Goal: Find specific page/section: Find specific page/section

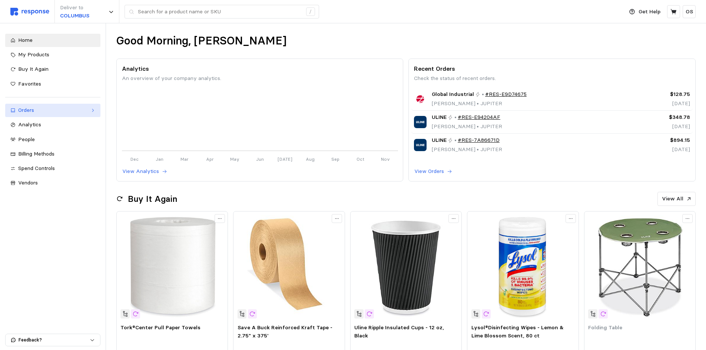
click at [43, 107] on div "Orders" at bounding box center [52, 110] width 69 height 8
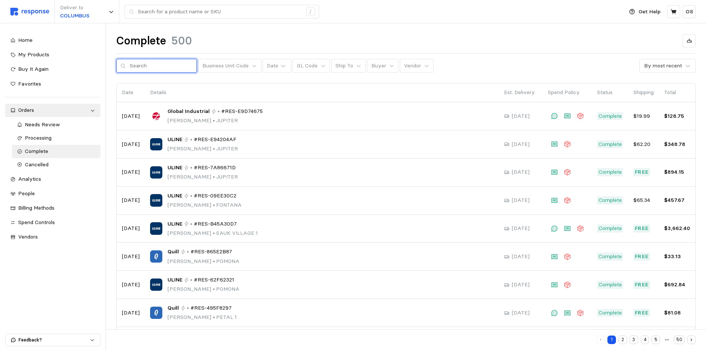
click at [170, 65] on input "text" at bounding box center [161, 65] width 63 height 13
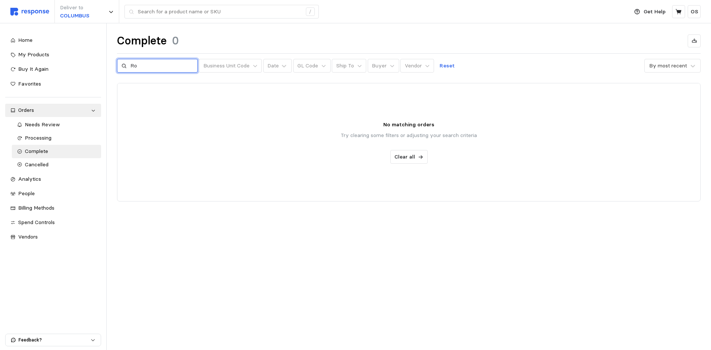
type input "R"
click at [412, 65] on p "Vendor" at bounding box center [413, 66] width 17 height 8
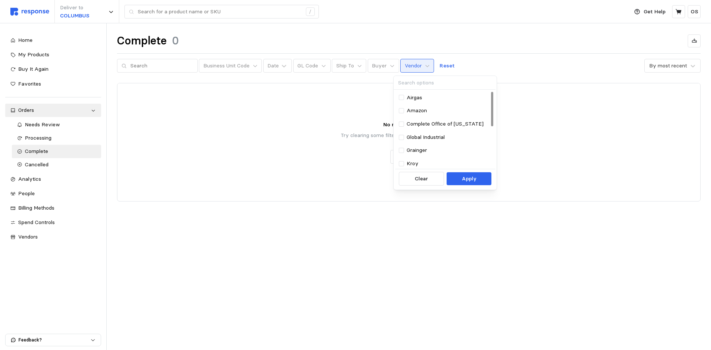
click at [428, 40] on div "Complete 0" at bounding box center [409, 41] width 584 height 14
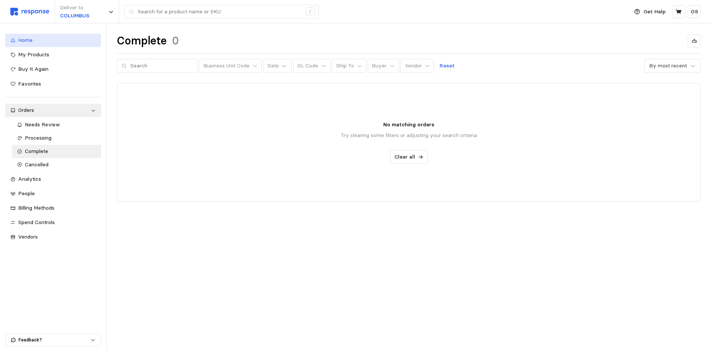
click at [24, 37] on span "Home" at bounding box center [25, 40] width 14 height 7
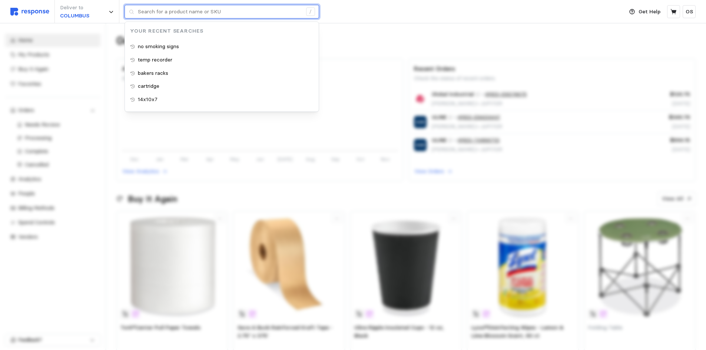
click at [209, 10] on input "text" at bounding box center [220, 11] width 164 height 13
paste input "75520094"
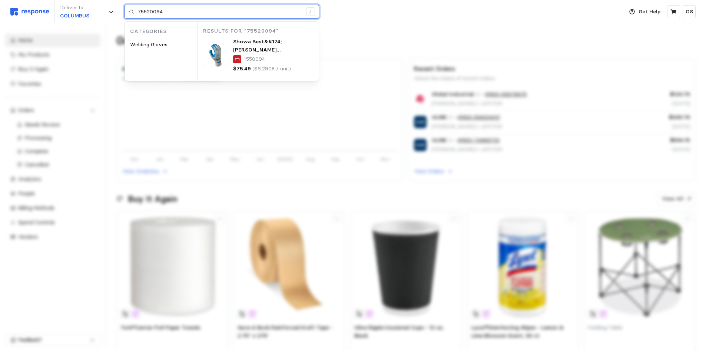
type input "75520094"
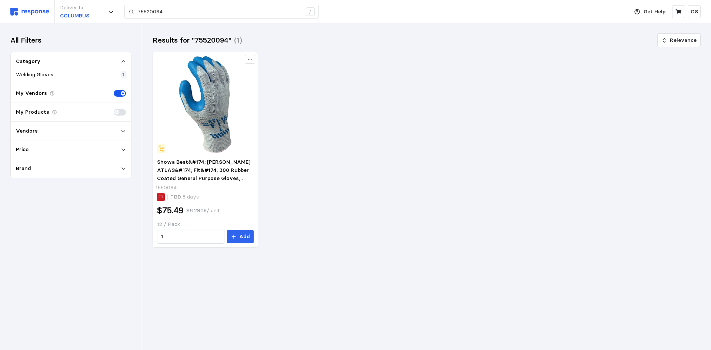
click at [42, 11] on img at bounding box center [29, 12] width 39 height 8
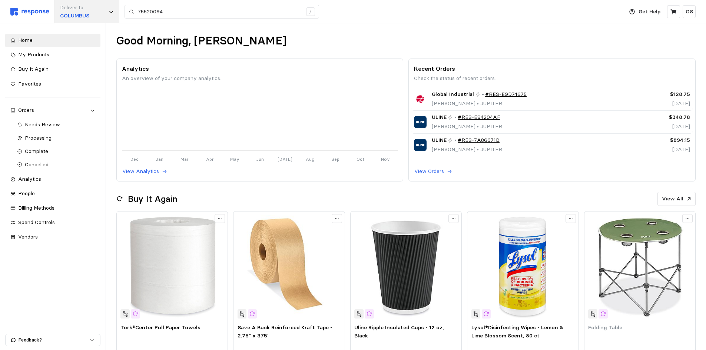
click at [86, 10] on p "Deliver to" at bounding box center [74, 8] width 29 height 8
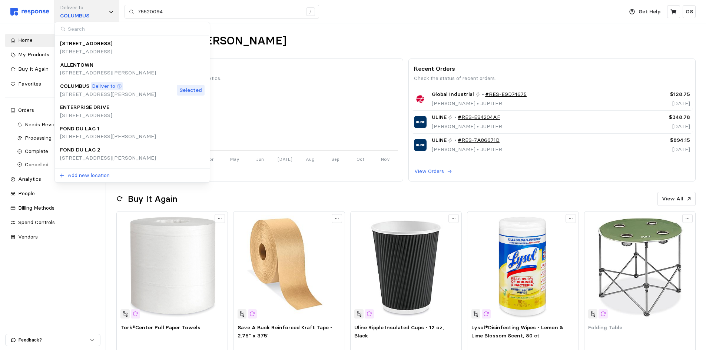
click at [88, 10] on p "Deliver to" at bounding box center [74, 8] width 29 height 8
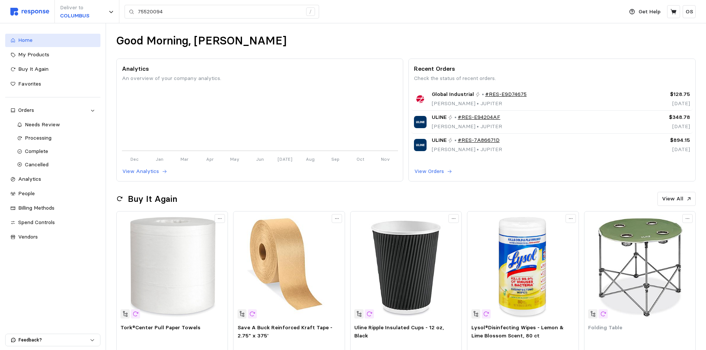
click at [32, 36] on div "Home" at bounding box center [56, 40] width 77 height 8
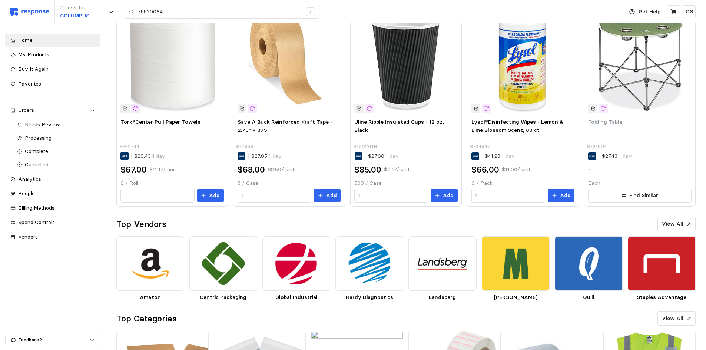
scroll to position [272, 0]
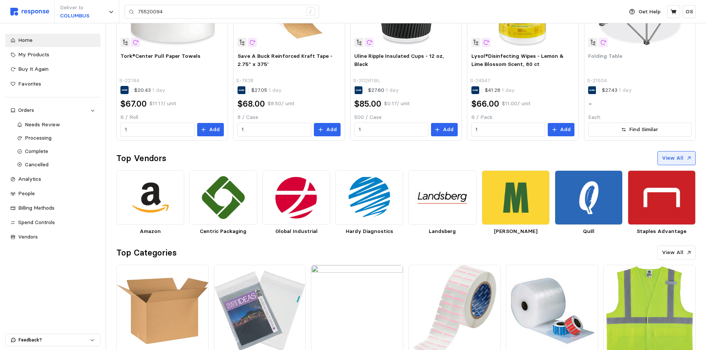
click at [691, 156] on icon at bounding box center [688, 158] width 5 height 5
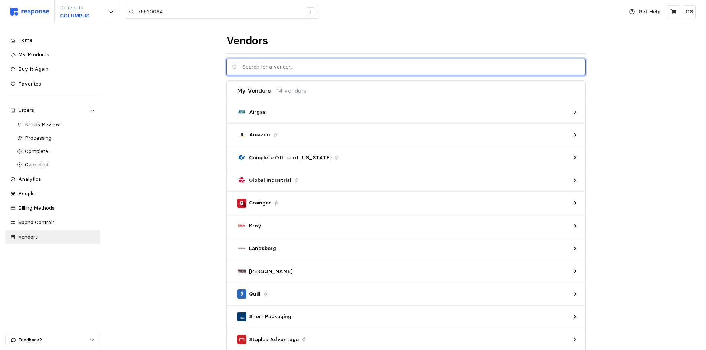
click at [293, 63] on input "text" at bounding box center [411, 67] width 338 height 16
click at [271, 90] on p "Rocket Industrial" at bounding box center [271, 89] width 45 height 8
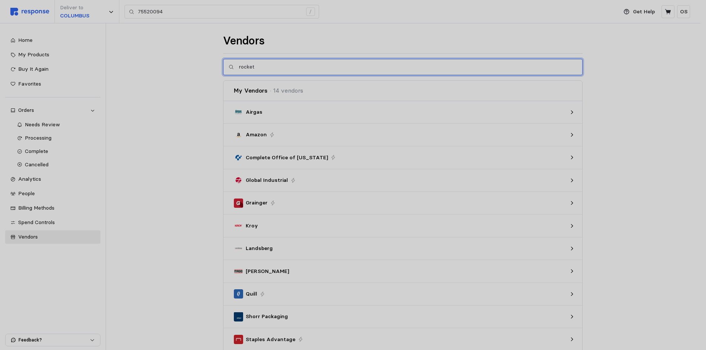
type input "rocket"
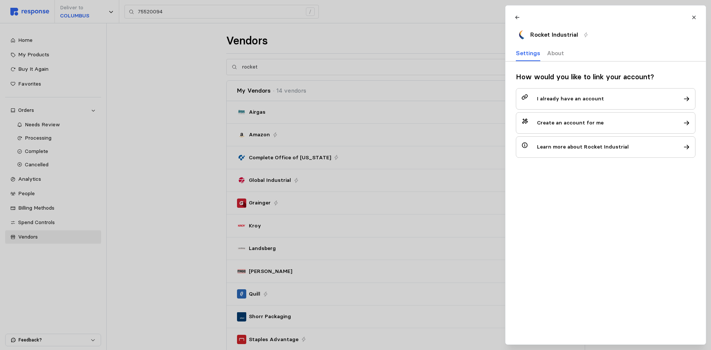
click at [550, 54] on p "About" at bounding box center [555, 53] width 17 height 9
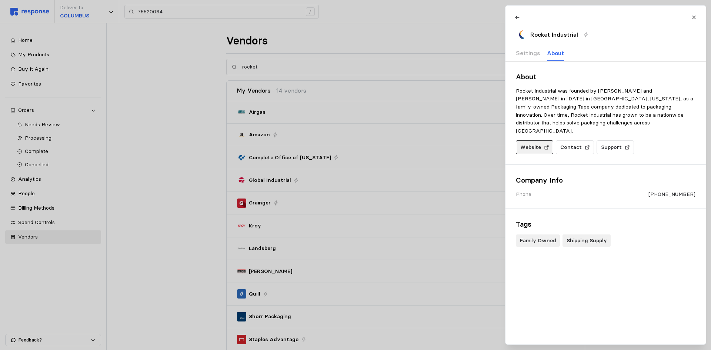
click at [540, 140] on button "Website" at bounding box center [534, 147] width 37 height 14
